Goal: Task Accomplishment & Management: Manage account settings

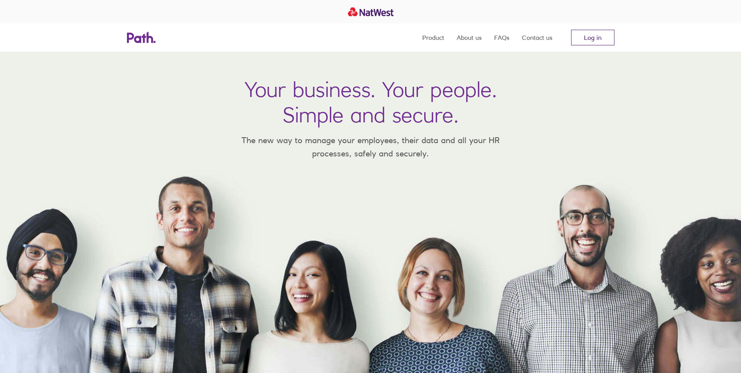
click at [600, 34] on link "Log in" at bounding box center [592, 38] width 43 height 16
